Goal: Task Accomplishment & Management: Manage account settings

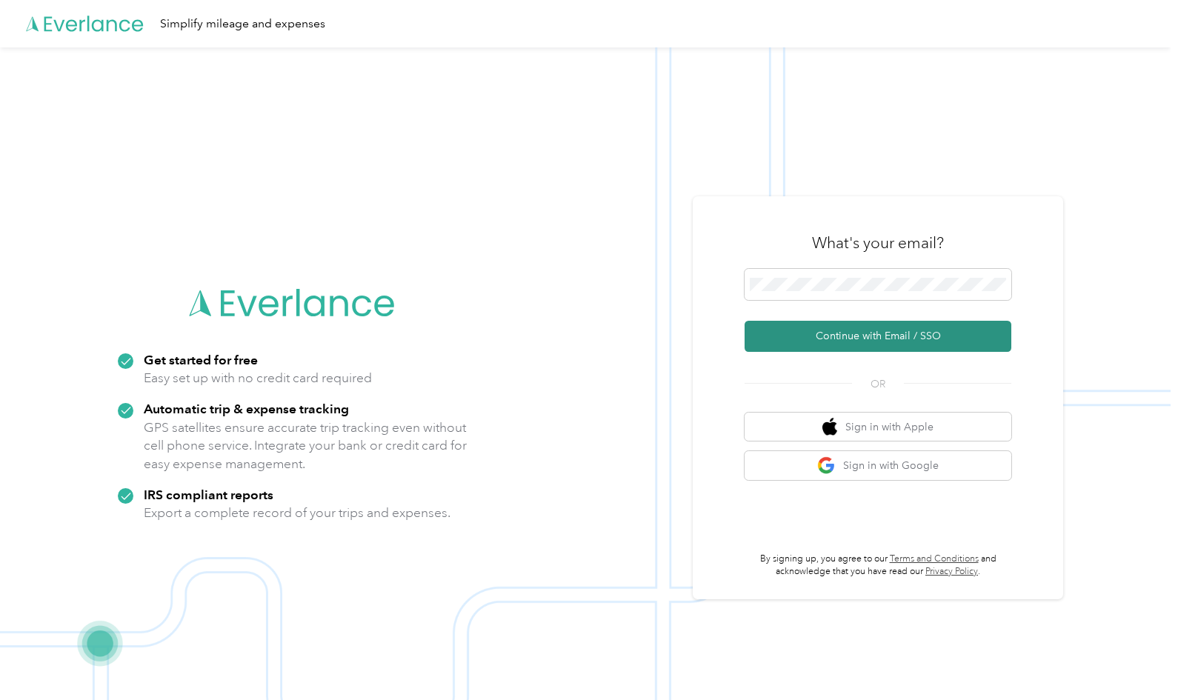
click at [811, 338] on button "Continue with Email / SSO" at bounding box center [878, 336] width 267 height 31
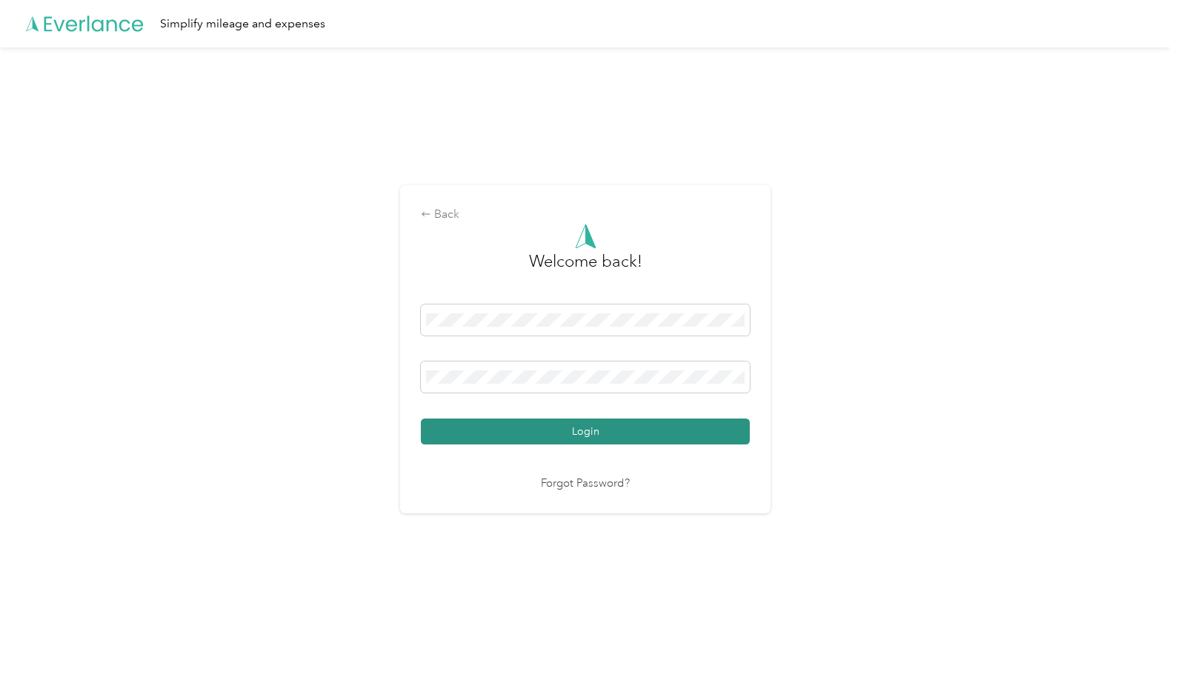
click at [582, 432] on button "Login" at bounding box center [585, 432] width 329 height 26
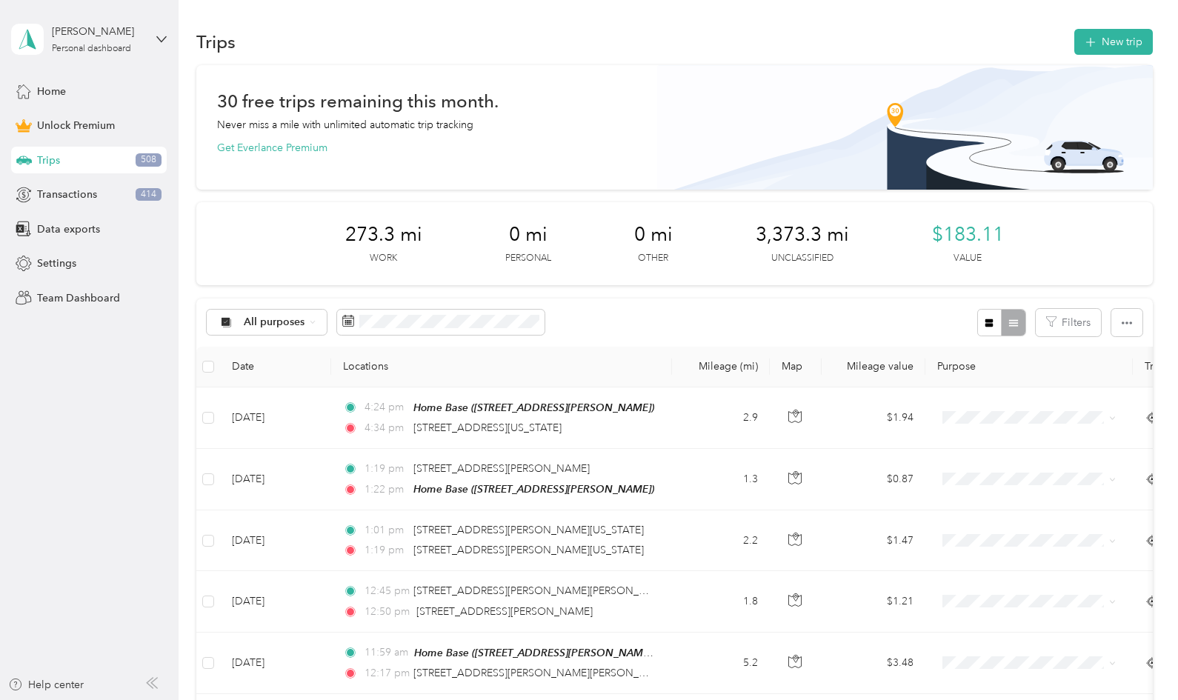
click at [452, 56] on div "Trips New trip" at bounding box center [674, 41] width 956 height 31
